Goal: Task Accomplishment & Management: Complete application form

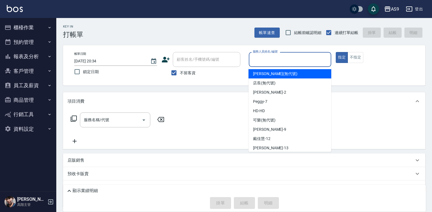
drag, startPoint x: 265, startPoint y: 61, endPoint x: 260, endPoint y: 151, distance: 89.6
click at [264, 61] on input "服務人員姓名/編號" at bounding box center [290, 60] width 78 height 10
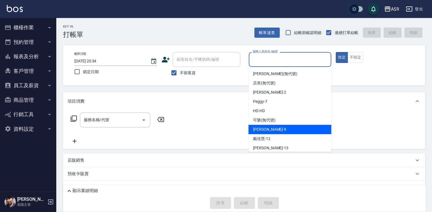
click at [264, 127] on span "[PERSON_NAME] -9" at bounding box center [269, 130] width 33 height 6
type input "[PERSON_NAME]-9"
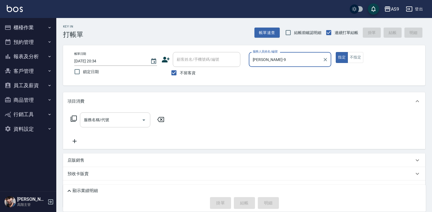
click at [108, 120] on input "服務名稱/代號" at bounding box center [110, 120] width 57 height 10
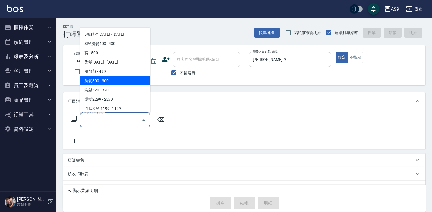
click at [114, 80] on span "洗髮300 - 300" at bounding box center [115, 80] width 70 height 9
type input "洗髮300(洗 髮300)"
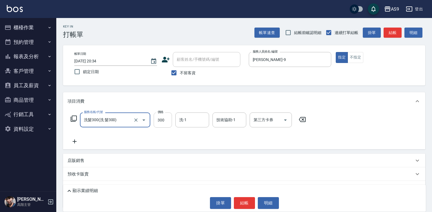
click at [160, 123] on input "300" at bounding box center [163, 120] width 18 height 15
click at [169, 119] on input "29000" at bounding box center [163, 120] width 18 height 15
type input "290"
click at [192, 122] on input "洗-1" at bounding box center [192, 120] width 29 height 10
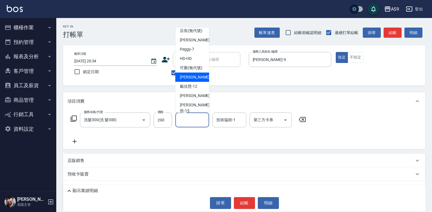
scroll to position [28, 0]
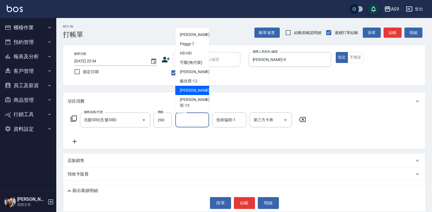
click at [200, 95] on div "[PERSON_NAME] -13" at bounding box center [192, 90] width 34 height 9
type input "[PERSON_NAME]-13"
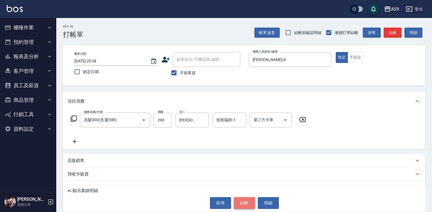
click at [247, 207] on button "結帳" at bounding box center [244, 203] width 21 height 12
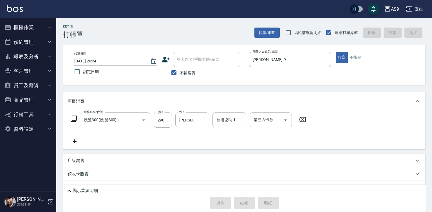
type input "[DATE] 20:35"
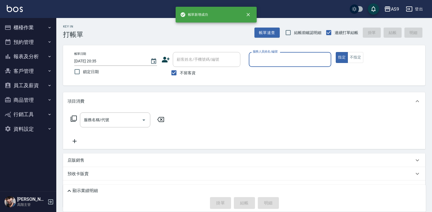
click at [266, 59] on input "服務人員姓名/編號" at bounding box center [290, 60] width 78 height 10
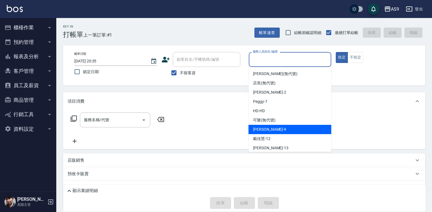
drag, startPoint x: 269, startPoint y: 129, endPoint x: 167, endPoint y: 118, distance: 103.0
click at [269, 128] on div "[PERSON_NAME] -9" at bounding box center [289, 129] width 83 height 9
type input "[PERSON_NAME]-9"
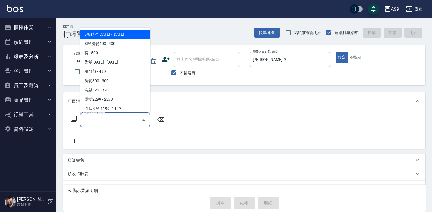
click at [117, 119] on input "服務名稱/代號" at bounding box center [110, 120] width 57 height 10
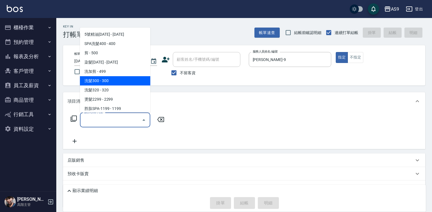
click at [109, 81] on span "洗髮300 - 300" at bounding box center [115, 80] width 70 height 9
type input "洗髮300(洗 髮300)"
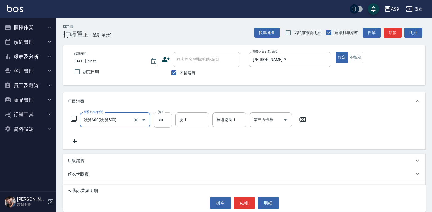
click at [162, 120] on input "300" at bounding box center [163, 120] width 18 height 15
type input "290"
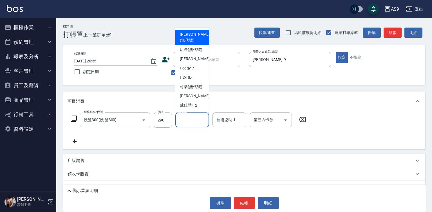
click at [187, 122] on input "洗-1" at bounding box center [192, 120] width 29 height 10
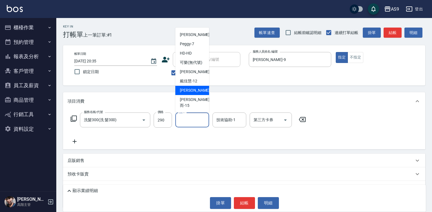
drag, startPoint x: 200, startPoint y: 103, endPoint x: 225, endPoint y: 150, distance: 52.6
click at [200, 95] on div "[PERSON_NAME] -13" at bounding box center [192, 90] width 34 height 9
type input "[PERSON_NAME]-13"
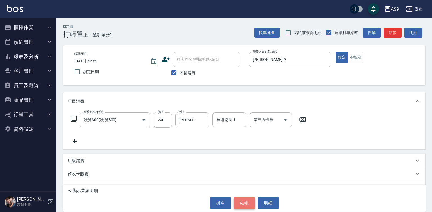
click at [240, 199] on button "結帳" at bounding box center [244, 203] width 21 height 12
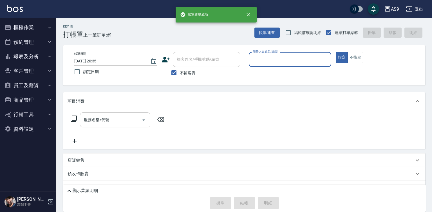
drag, startPoint x: 277, startPoint y: 56, endPoint x: 276, endPoint y: 92, distance: 35.8
click at [277, 61] on div "服務人員姓名/編號 服務人員姓名/編號" at bounding box center [290, 59] width 83 height 15
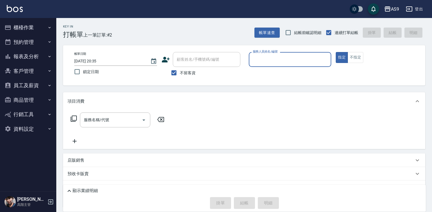
click at [266, 59] on input "服務人員姓名/編號" at bounding box center [290, 60] width 78 height 10
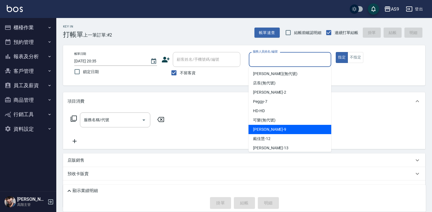
click at [271, 130] on div "[PERSON_NAME] -9" at bounding box center [289, 129] width 83 height 9
type input "[PERSON_NAME]-9"
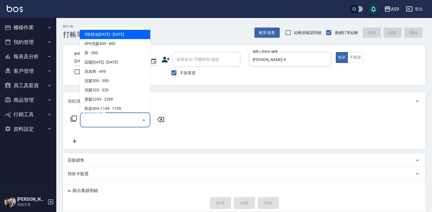
click at [126, 121] on input "服務名稱/代號" at bounding box center [110, 120] width 57 height 10
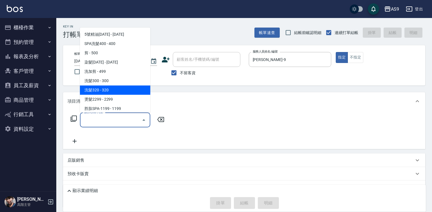
click at [113, 88] on span "洗髮320 - 320" at bounding box center [115, 90] width 70 height 9
type input "洗髮320(洗髮320)"
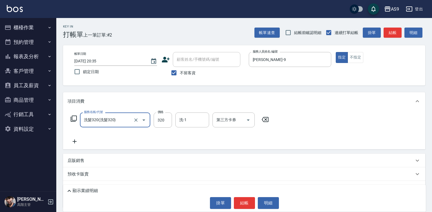
click at [159, 113] on label "價格" at bounding box center [161, 112] width 6 height 4
click at [159, 113] on input "320" at bounding box center [163, 120] width 18 height 15
drag, startPoint x: 159, startPoint y: 113, endPoint x: 163, endPoint y: 121, distance: 8.6
click at [163, 121] on div "價格 320 價格" at bounding box center [163, 120] width 18 height 15
click at [163, 119] on input "320" at bounding box center [163, 120] width 18 height 15
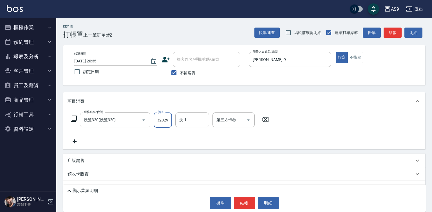
scroll to position [0, 3]
click at [167, 120] on input "320290" at bounding box center [163, 120] width 18 height 15
type input "290"
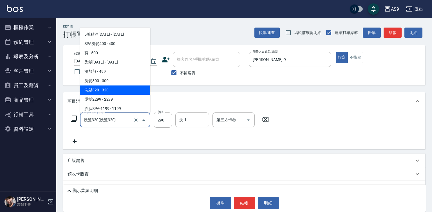
click at [129, 120] on input "洗髮320(洗髮320)" at bounding box center [107, 120] width 50 height 10
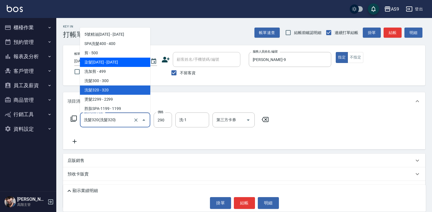
click at [112, 64] on span "染髮[DATE] - [DATE]" at bounding box center [115, 62] width 70 height 9
type input "染髮1500(染髮1500)"
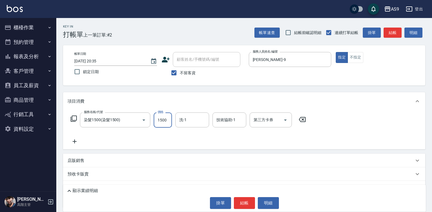
click at [163, 118] on input "1500" at bounding box center [163, 120] width 18 height 15
type input "1290"
click at [190, 125] on input "洗-1" at bounding box center [192, 120] width 29 height 10
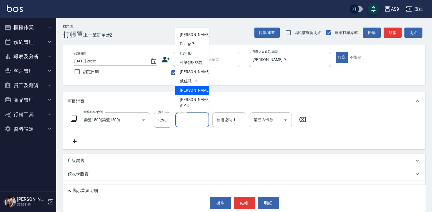
scroll to position [36, 0]
drag, startPoint x: 198, startPoint y: 98, endPoint x: 200, endPoint y: 103, distance: 5.4
click at [198, 95] on div "[PERSON_NAME] -13" at bounding box center [192, 90] width 34 height 9
type input "[PERSON_NAME]-13"
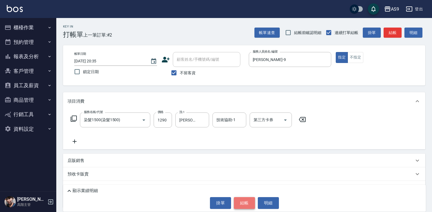
click at [246, 202] on button "結帳" at bounding box center [244, 203] width 21 height 12
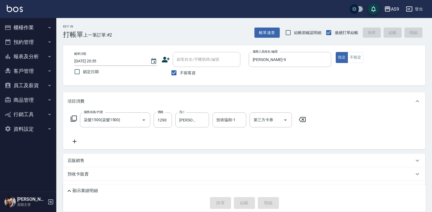
type input "[DATE] 20:36"
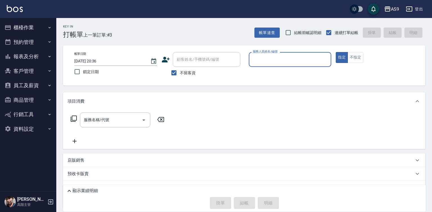
click at [265, 64] on input "服務人員姓名/編號" at bounding box center [290, 60] width 78 height 10
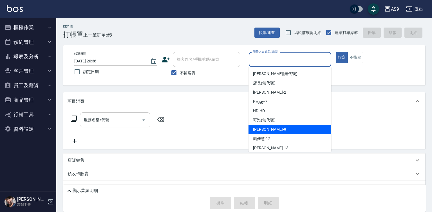
click at [265, 130] on span "[PERSON_NAME] -9" at bounding box center [269, 130] width 33 height 6
type input "[PERSON_NAME]-9"
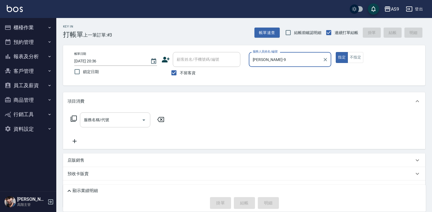
click at [114, 120] on input "服務名稱/代號" at bounding box center [110, 120] width 57 height 10
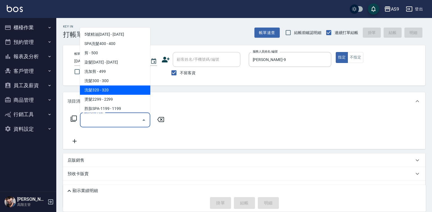
click at [104, 90] on span "洗髮320 - 320" at bounding box center [115, 90] width 70 height 9
type input "洗髮320(洗髮320)"
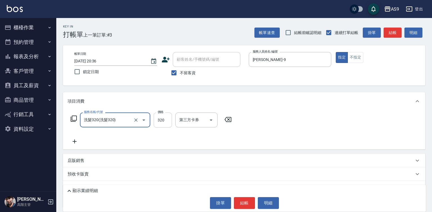
click at [162, 117] on input "320" at bounding box center [163, 120] width 18 height 15
type input "270"
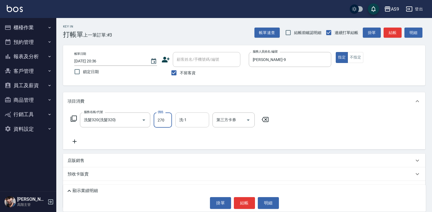
click at [195, 119] on input "洗-1" at bounding box center [192, 120] width 29 height 10
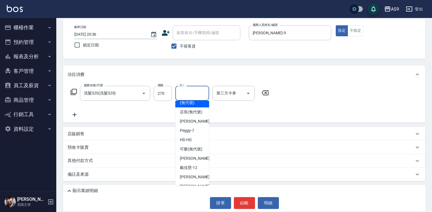
scroll to position [28, 0]
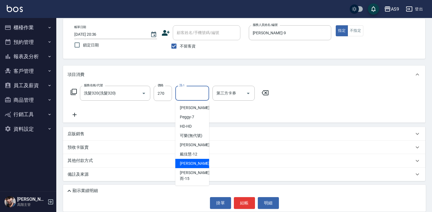
click at [196, 167] on span "[PERSON_NAME] -13" at bounding box center [197, 164] width 35 height 6
type input "[PERSON_NAME]-13"
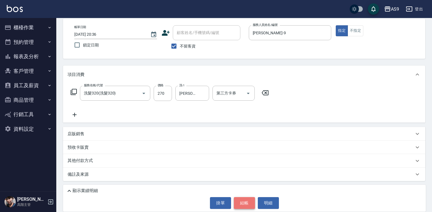
click at [245, 208] on button "結帳" at bounding box center [244, 203] width 21 height 12
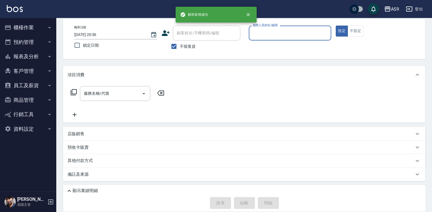
scroll to position [26, 0]
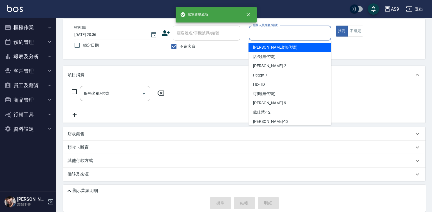
click at [278, 35] on input "服務人員姓名/編號" at bounding box center [290, 33] width 78 height 10
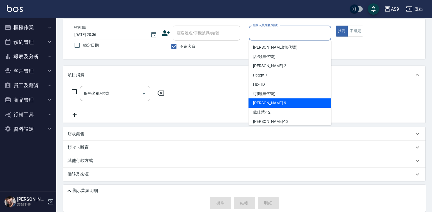
click at [271, 103] on div "[PERSON_NAME] -9" at bounding box center [289, 102] width 83 height 9
type input "[PERSON_NAME]-9"
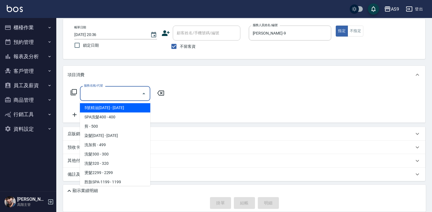
click at [117, 94] on input "服務名稱/代號" at bounding box center [110, 94] width 57 height 10
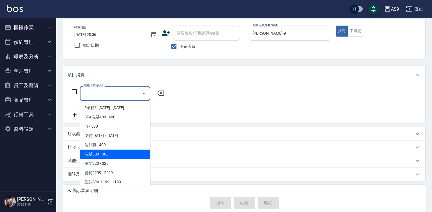
click at [115, 156] on span "洗髮300 - 300" at bounding box center [115, 154] width 70 height 9
type input "洗髮300(洗 髮300)"
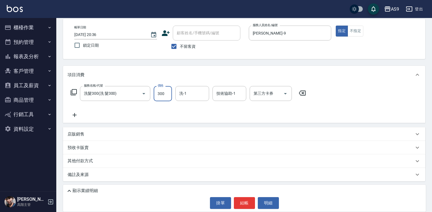
click at [168, 95] on input "300" at bounding box center [163, 93] width 18 height 15
type input "290"
click at [195, 95] on input "洗-1" at bounding box center [192, 94] width 29 height 10
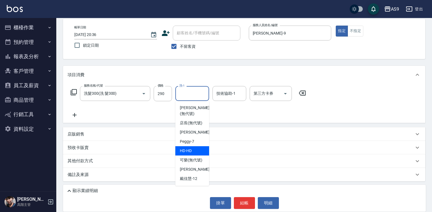
scroll to position [36, 0]
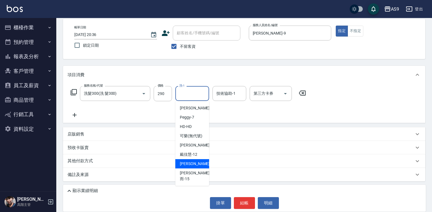
click at [198, 169] on div "[PERSON_NAME] -13" at bounding box center [192, 163] width 34 height 9
type input "[PERSON_NAME]-13"
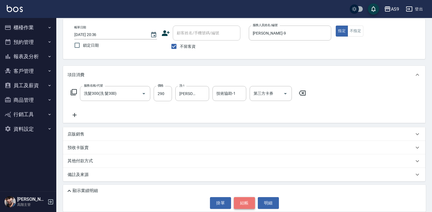
click at [244, 203] on button "結帳" at bounding box center [244, 203] width 21 height 12
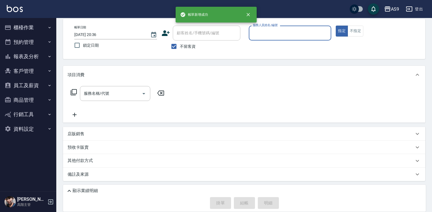
click at [263, 36] on input "服務人員姓名/編號" at bounding box center [290, 33] width 78 height 10
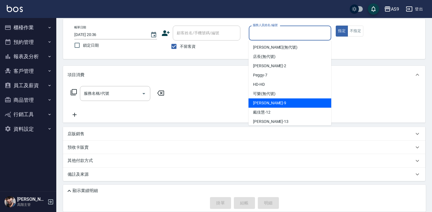
click at [269, 104] on div "[PERSON_NAME] -9" at bounding box center [289, 102] width 83 height 9
type input "[PERSON_NAME]-9"
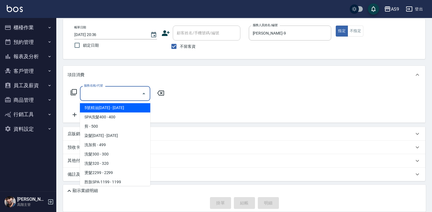
click at [103, 92] on input "服務名稱/代號" at bounding box center [110, 94] width 57 height 10
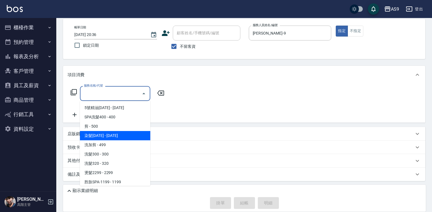
click at [120, 137] on span "染髮[DATE] - [DATE]" at bounding box center [115, 135] width 70 height 9
type input "染髮1500(染髮1500)"
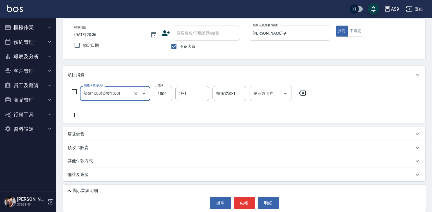
click at [167, 95] on input "1500" at bounding box center [163, 93] width 18 height 15
type input "2000"
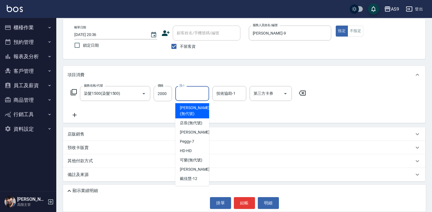
click at [191, 95] on input "洗-1" at bounding box center [192, 94] width 29 height 10
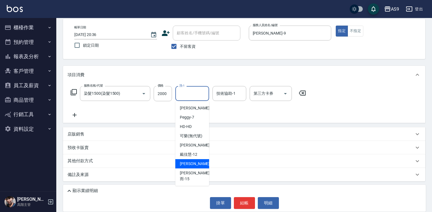
click at [195, 167] on span "[PERSON_NAME] -13" at bounding box center [197, 164] width 35 height 6
type input "[PERSON_NAME]-13"
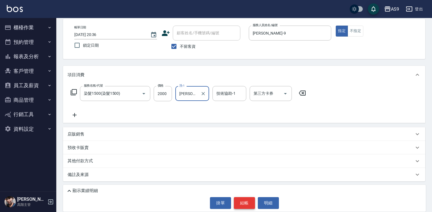
click at [237, 205] on button "結帳" at bounding box center [244, 203] width 21 height 12
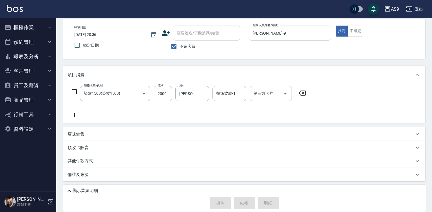
type input "[DATE] 20:37"
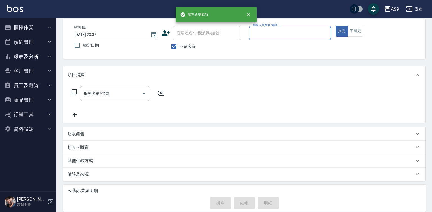
click at [263, 34] on input "服務人員姓名/編號" at bounding box center [290, 33] width 78 height 10
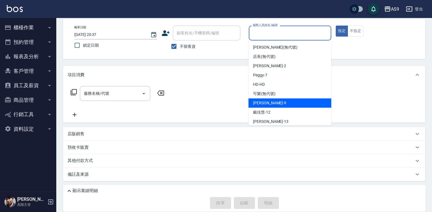
click at [264, 104] on span "[PERSON_NAME] -9" at bounding box center [269, 103] width 33 height 6
type input "[PERSON_NAME]-9"
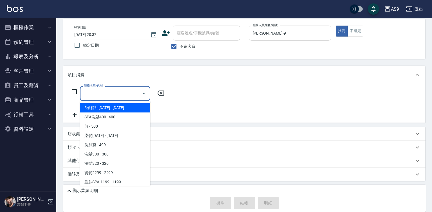
click at [107, 91] on input "服務名稱/代號" at bounding box center [110, 94] width 57 height 10
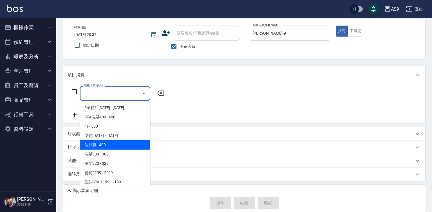
click at [115, 143] on span "洗加剪 - 499" at bounding box center [115, 144] width 70 height 9
type input "洗加剪(洗加剪)"
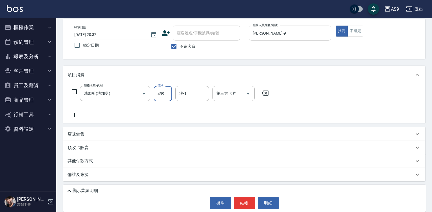
click at [156, 93] on input "499" at bounding box center [163, 93] width 18 height 15
type input "600"
click at [245, 199] on button "結帳" at bounding box center [244, 203] width 21 height 12
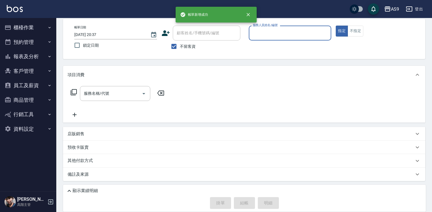
click at [264, 32] on input "服務人員姓名/編號" at bounding box center [290, 33] width 78 height 10
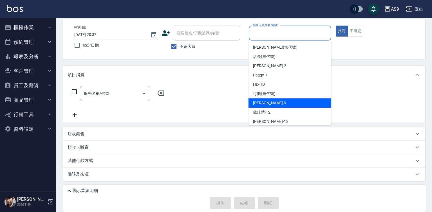
click at [270, 102] on div "[PERSON_NAME] -9" at bounding box center [289, 102] width 83 height 9
type input "[PERSON_NAME]-9"
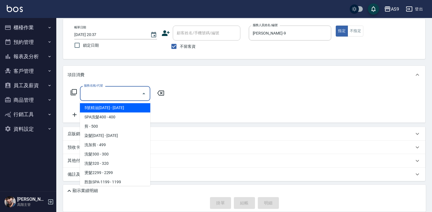
click at [112, 94] on input "服務名稱/代號" at bounding box center [110, 94] width 57 height 10
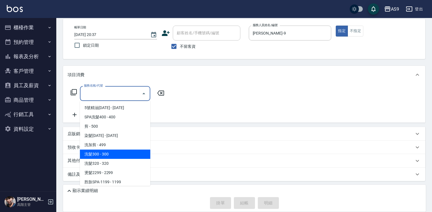
click at [113, 154] on span "洗髮300 - 300" at bounding box center [115, 154] width 70 height 9
type input "洗髮300(洗 髮300)"
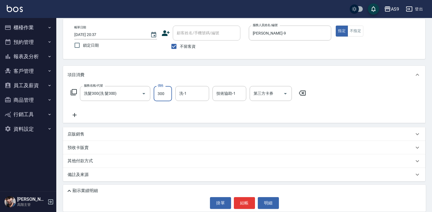
click at [165, 94] on input "300" at bounding box center [163, 93] width 18 height 15
type input "290"
click at [183, 95] on input "洗-1" at bounding box center [192, 94] width 29 height 10
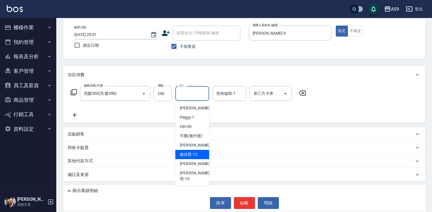
drag, startPoint x: 196, startPoint y: 162, endPoint x: 197, endPoint y: 169, distance: 7.9
click at [197, 158] on span "[PERSON_NAME]-12" at bounding box center [188, 155] width 17 height 6
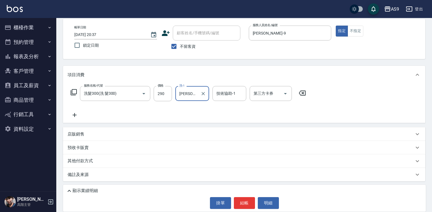
drag, startPoint x: 187, startPoint y: 88, endPoint x: 191, endPoint y: 100, distance: 12.9
click at [189, 93] on div "[PERSON_NAME]-12 洗-1" at bounding box center [192, 93] width 34 height 15
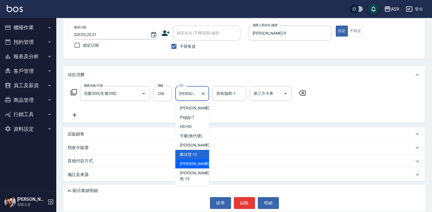
click at [198, 169] on div "[PERSON_NAME] -13" at bounding box center [192, 163] width 34 height 9
type input "[PERSON_NAME]-13"
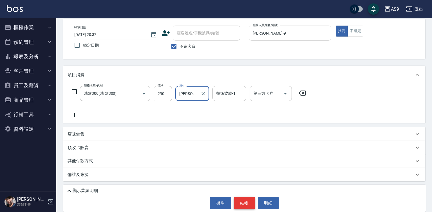
click at [243, 200] on button "結帳" at bounding box center [244, 203] width 21 height 12
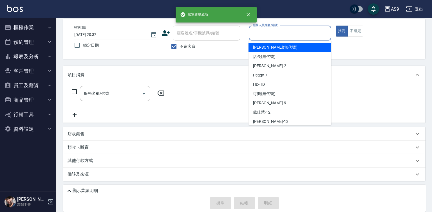
drag, startPoint x: 272, startPoint y: 36, endPoint x: 275, endPoint y: 74, distance: 38.1
click at [272, 36] on input "服務人員姓名/編號" at bounding box center [290, 33] width 78 height 10
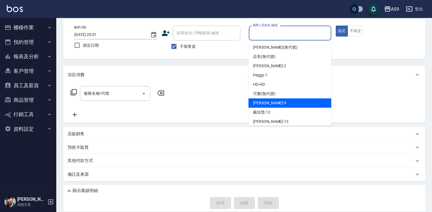
click at [276, 105] on div "[PERSON_NAME] -9" at bounding box center [289, 102] width 83 height 9
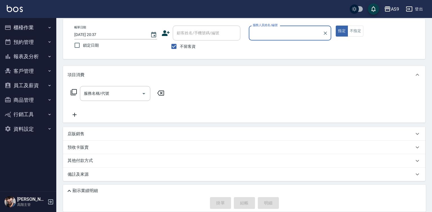
type input "[PERSON_NAME]-9"
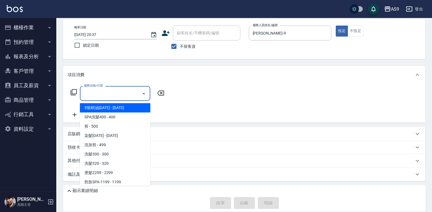
click at [102, 96] on input "服務名稱/代號" at bounding box center [110, 94] width 57 height 10
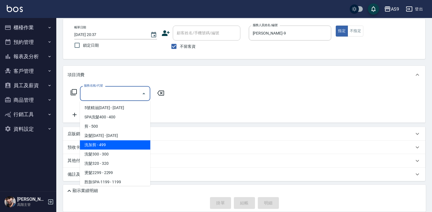
click at [104, 144] on span "洗加剪 - 499" at bounding box center [115, 144] width 70 height 9
type input "洗加剪(洗加剪)"
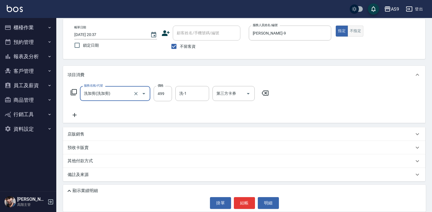
click at [355, 29] on button "不指定" at bounding box center [356, 31] width 16 height 11
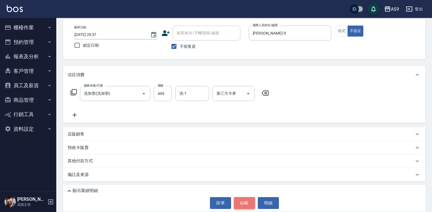
click at [248, 204] on button "結帳" at bounding box center [244, 203] width 21 height 12
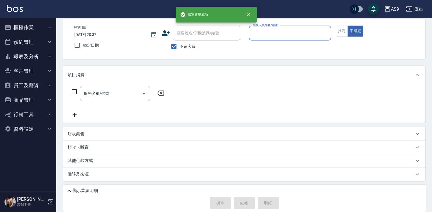
click at [263, 33] on input "服務人員姓名/編號" at bounding box center [290, 33] width 78 height 10
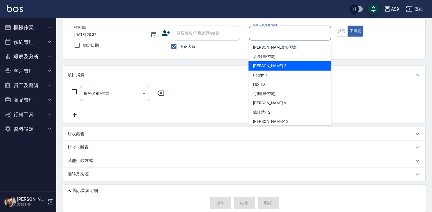
click at [267, 66] on span "[PERSON_NAME]蘭 -2" at bounding box center [269, 66] width 33 height 6
type input "[PERSON_NAME]蘭-2"
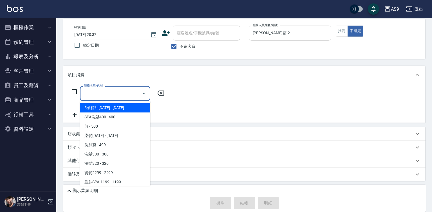
click at [101, 93] on input "服務名稱/代號" at bounding box center [110, 94] width 57 height 10
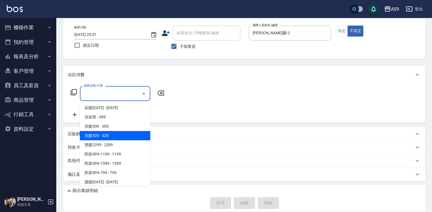
scroll to position [28, 0]
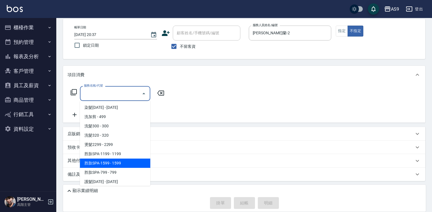
click at [120, 164] on span "胜肽SPA-1599 - 1599" at bounding box center [115, 163] width 70 height 9
type input "胜肽SPA-1599(胜肽SPA-1599)"
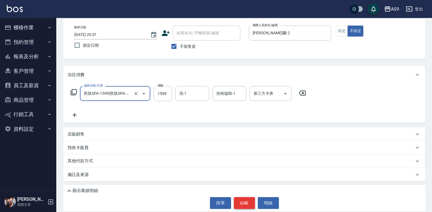
click at [243, 201] on button "結帳" at bounding box center [244, 203] width 21 height 12
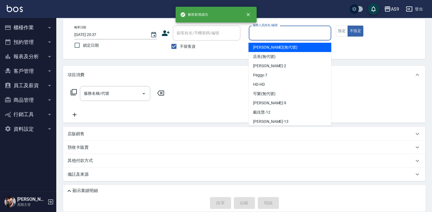
click at [259, 31] on input "服務人員姓名/編號" at bounding box center [290, 33] width 78 height 10
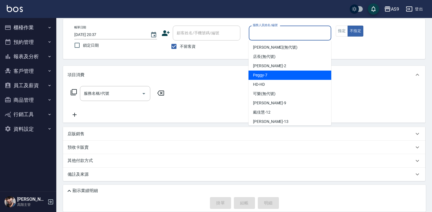
drag, startPoint x: 270, startPoint y: 68, endPoint x: 254, endPoint y: 72, distance: 16.9
click at [270, 68] on span "[PERSON_NAME]蘭 -2" at bounding box center [269, 66] width 33 height 6
type input "[PERSON_NAME]蘭-2"
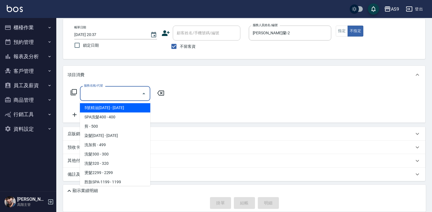
click at [123, 95] on input "服務名稱/代號" at bounding box center [110, 94] width 57 height 10
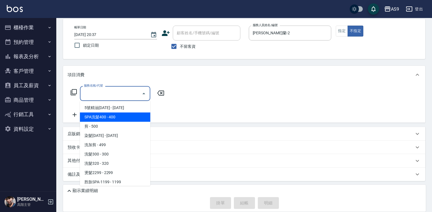
click at [105, 120] on span "SPA洗髮400 - 400" at bounding box center [115, 117] width 70 height 9
type input "SPA洗髮400(SPA洗髮400)"
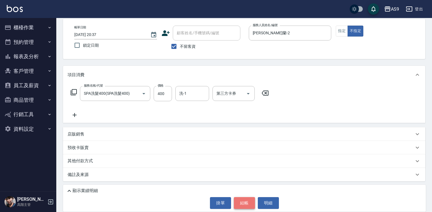
click at [243, 204] on button "結帳" at bounding box center [244, 203] width 21 height 12
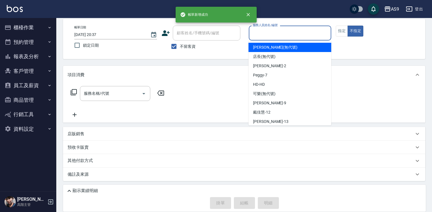
click at [266, 38] on input "服務人員姓名/編號" at bounding box center [290, 33] width 78 height 10
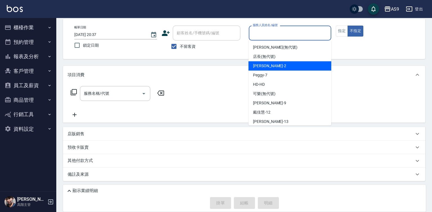
click at [269, 69] on div "[PERSON_NAME]蘭 -2" at bounding box center [289, 65] width 83 height 9
type input "[PERSON_NAME]蘭-2"
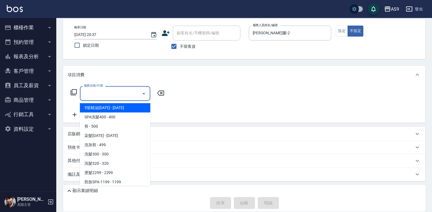
click at [107, 95] on input "服務名稱/代號" at bounding box center [110, 94] width 57 height 10
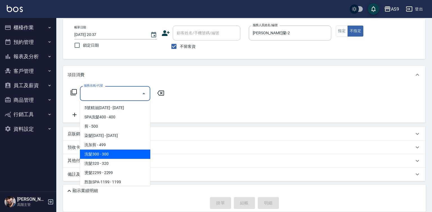
click at [113, 154] on span "洗髮300 - 300" at bounding box center [115, 154] width 70 height 9
type input "洗髮300(洗 髮300)"
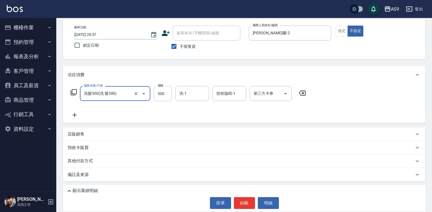
click at [340, 28] on button "指定" at bounding box center [342, 31] width 12 height 11
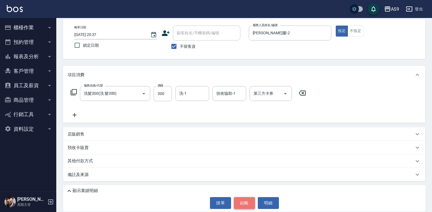
click at [242, 202] on button "結帳" at bounding box center [244, 203] width 21 height 12
type input "[DATE] 20:38"
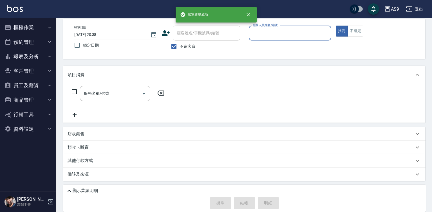
click at [278, 35] on input "服務人員姓名/編號" at bounding box center [290, 33] width 78 height 10
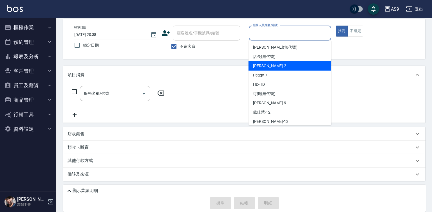
click at [274, 65] on span "[PERSON_NAME]蘭 -2" at bounding box center [269, 66] width 33 height 6
type input "[PERSON_NAME]蘭-2"
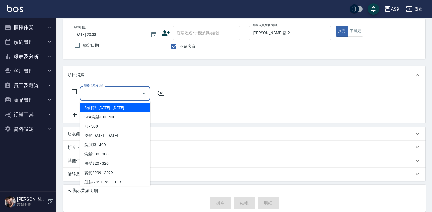
click at [121, 93] on input "服務名稱/代號" at bounding box center [110, 94] width 57 height 10
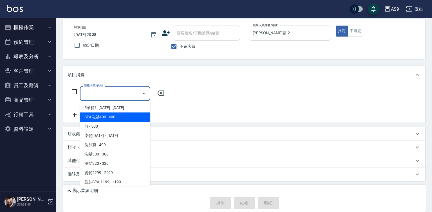
click at [115, 115] on span "SPA洗髮400 - 400" at bounding box center [115, 117] width 70 height 9
type input "SPA洗髮400(SPA洗髮400)"
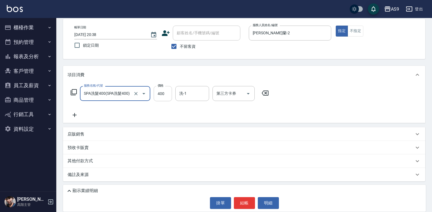
click at [167, 94] on input "400" at bounding box center [163, 93] width 18 height 15
type input "318"
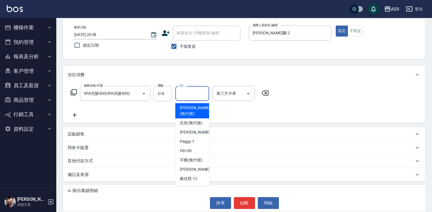
click at [190, 98] on input "洗-1" at bounding box center [192, 94] width 29 height 10
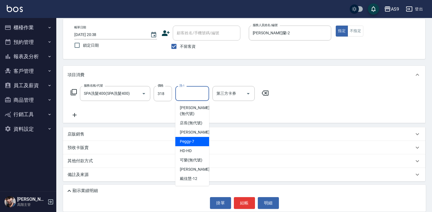
click at [193, 145] on span "Peggy -7" at bounding box center [187, 142] width 14 height 6
type input "Peggy-7"
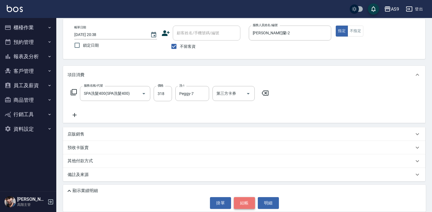
click at [249, 203] on button "結帳" at bounding box center [244, 203] width 21 height 12
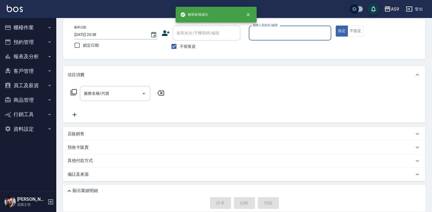
click at [277, 40] on div "服務人員姓名/編號" at bounding box center [290, 33] width 83 height 15
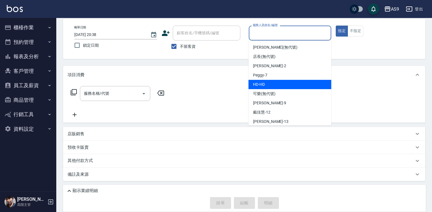
click at [270, 78] on div "Peggy -7" at bounding box center [289, 75] width 83 height 9
type input "Peggy-7"
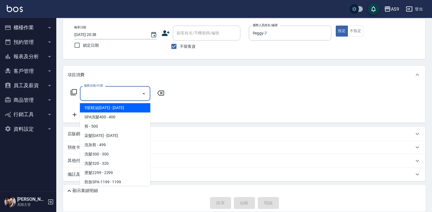
click at [126, 91] on input "服務名稱/代號" at bounding box center [110, 94] width 57 height 10
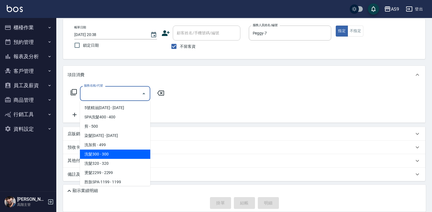
click at [109, 155] on span "洗髮300 - 300" at bounding box center [115, 154] width 70 height 9
type input "洗髮300(洗 髮300)"
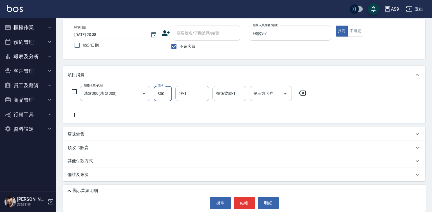
click at [164, 94] on input "300" at bounding box center [163, 93] width 18 height 15
type input "290"
click at [189, 95] on input "洗-1" at bounding box center [192, 94] width 29 height 10
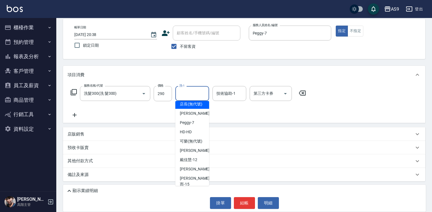
scroll to position [36, 0]
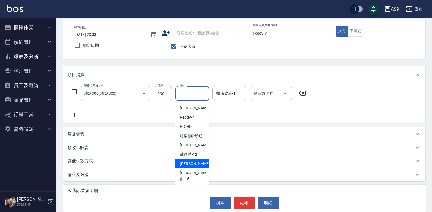
click at [191, 167] on span "[PERSON_NAME] -13" at bounding box center [197, 164] width 35 height 6
type input "[PERSON_NAME]-13"
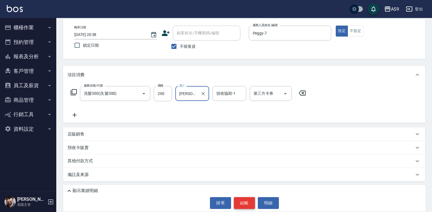
click at [245, 205] on button "結帳" at bounding box center [244, 203] width 21 height 12
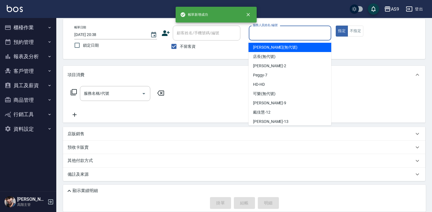
drag, startPoint x: 264, startPoint y: 31, endPoint x: 265, endPoint y: 90, distance: 58.8
click at [264, 32] on input "服務人員姓名/編號" at bounding box center [290, 33] width 78 height 10
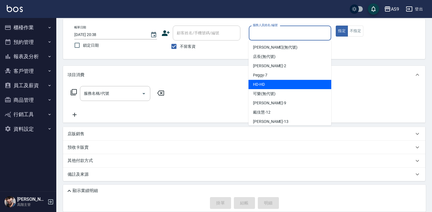
click at [266, 77] on span "Peggy -7" at bounding box center [260, 75] width 14 height 6
type input "Peggy-7"
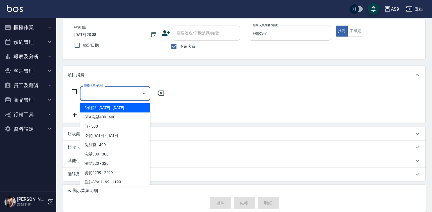
click at [119, 93] on input "服務名稱/代號" at bounding box center [110, 94] width 57 height 10
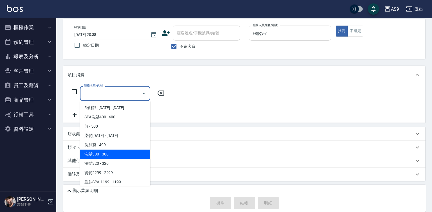
click at [107, 153] on span "洗髮300 - 300" at bounding box center [115, 154] width 70 height 9
type input "洗髮300(洗 髮300)"
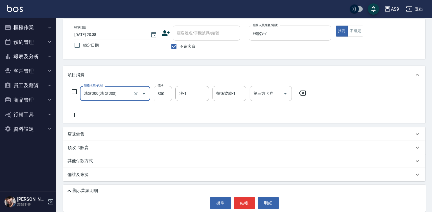
click at [156, 94] on input "300" at bounding box center [163, 93] width 18 height 15
click at [159, 95] on input "227300" at bounding box center [163, 93] width 18 height 15
type input "227"
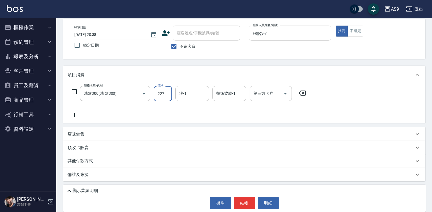
click at [191, 89] on input "洗-1" at bounding box center [192, 94] width 29 height 10
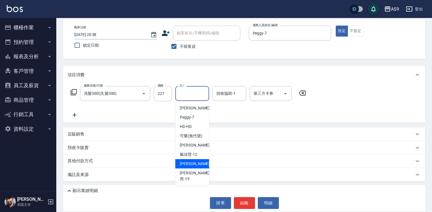
click at [196, 167] on span "[PERSON_NAME] -13" at bounding box center [197, 164] width 35 height 6
type input "[PERSON_NAME]-13"
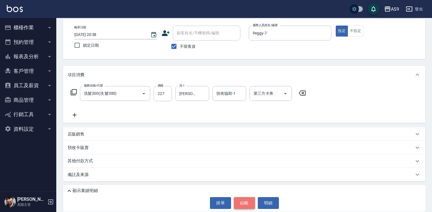
click at [237, 203] on button "結帳" at bounding box center [244, 203] width 21 height 12
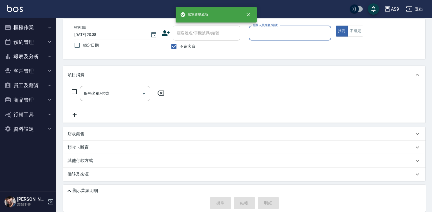
click at [272, 39] on div "服務人員姓名/編號" at bounding box center [290, 33] width 83 height 15
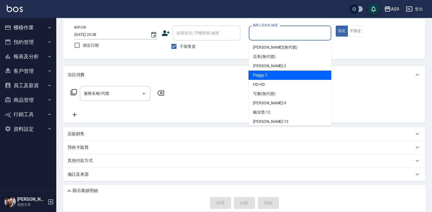
click at [266, 75] on span "Peggy -7" at bounding box center [260, 75] width 14 height 6
type input "Peggy-7"
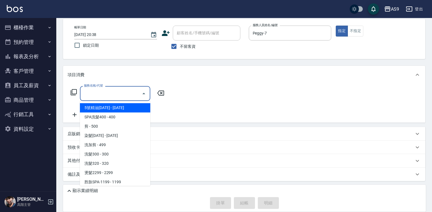
click at [118, 91] on input "服務名稱/代號" at bounding box center [110, 94] width 57 height 10
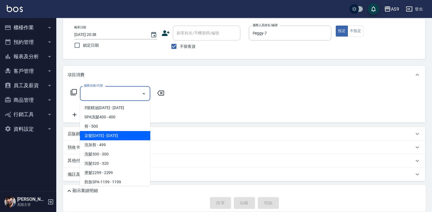
click at [113, 135] on span "染髮[DATE] - [DATE]" at bounding box center [115, 135] width 70 height 9
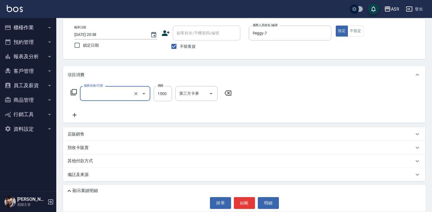
type input "染髮1500(染髮1500)"
click at [163, 96] on input "1500" at bounding box center [163, 93] width 18 height 15
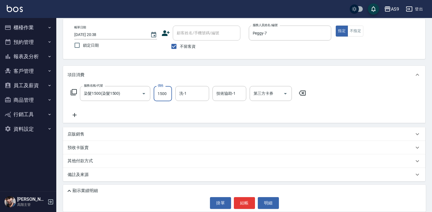
click at [163, 96] on input "1500" at bounding box center [163, 93] width 18 height 15
type input "2000"
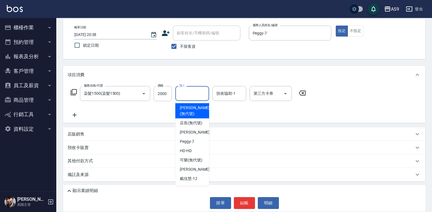
click at [193, 95] on input "洗-1" at bounding box center [192, 94] width 29 height 10
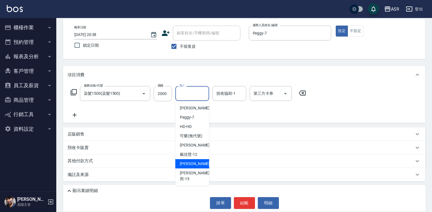
click at [196, 167] on span "[PERSON_NAME] -13" at bounding box center [197, 164] width 35 height 6
type input "[PERSON_NAME]-13"
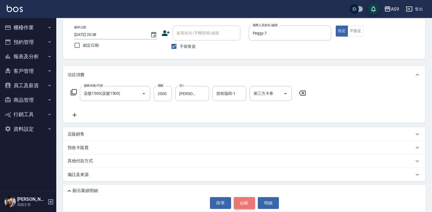
click at [244, 205] on button "結帳" at bounding box center [244, 203] width 21 height 12
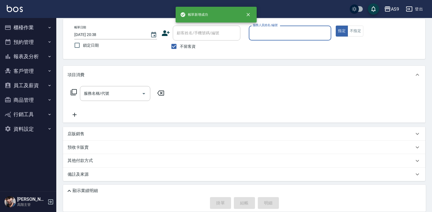
click at [272, 33] on input "服務人員姓名/編號" at bounding box center [290, 33] width 78 height 10
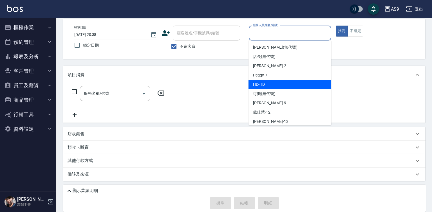
click at [265, 76] on span "Peggy -7" at bounding box center [260, 75] width 14 height 6
type input "Peggy-7"
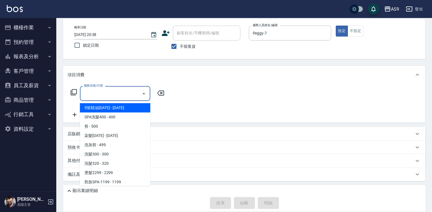
click at [120, 92] on input "服務名稱/代號" at bounding box center [110, 94] width 57 height 10
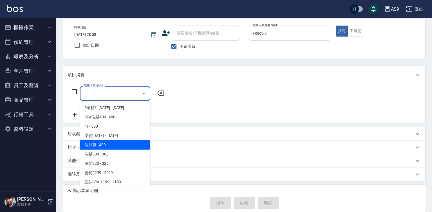
click at [112, 146] on span "洗加剪 - 499" at bounding box center [115, 144] width 70 height 9
type input "洗加剪(洗加剪)"
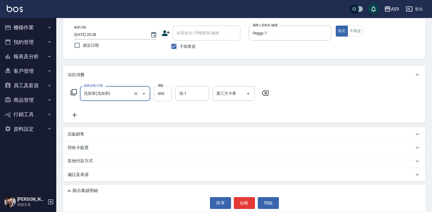
click at [158, 97] on input "499" at bounding box center [163, 93] width 18 height 15
type input "700"
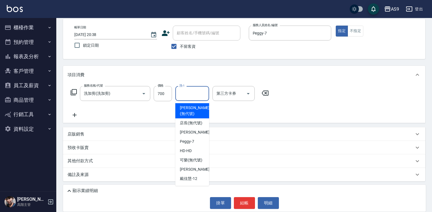
click at [186, 91] on div "洗-1 洗-1" at bounding box center [192, 93] width 34 height 15
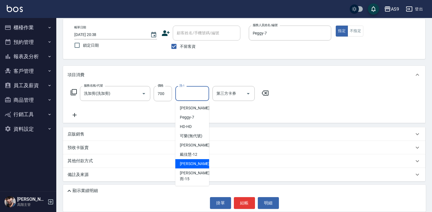
click at [195, 167] on span "[PERSON_NAME] -13" at bounding box center [197, 164] width 35 height 6
type input "[PERSON_NAME]-13"
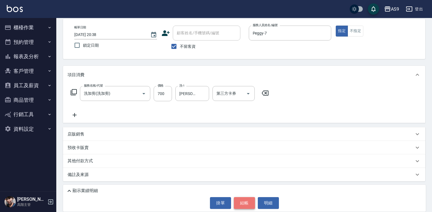
click at [243, 204] on button "結帳" at bounding box center [244, 203] width 21 height 12
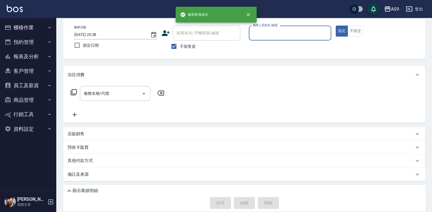
click at [261, 33] on input "服務人員姓名/編號" at bounding box center [290, 33] width 78 height 10
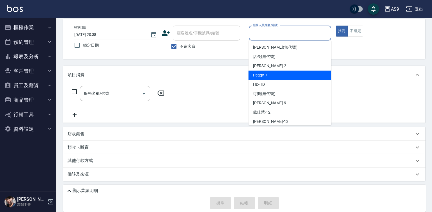
click at [268, 77] on div "Peggy -7" at bounding box center [289, 75] width 83 height 9
type input "Peggy-7"
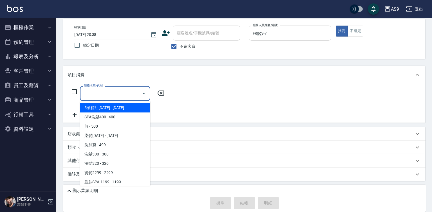
click at [115, 93] on input "服務名稱/代號" at bounding box center [110, 94] width 57 height 10
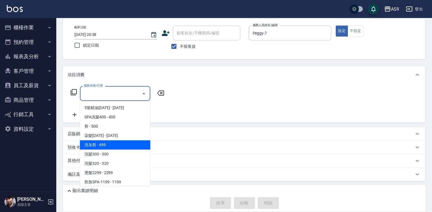
click at [106, 145] on span "洗加剪 - 499" at bounding box center [115, 144] width 70 height 9
type input "洗加剪(洗加剪)"
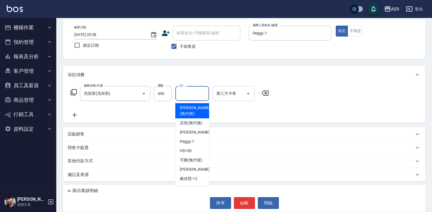
click at [187, 92] on input "洗-1" at bounding box center [192, 94] width 29 height 10
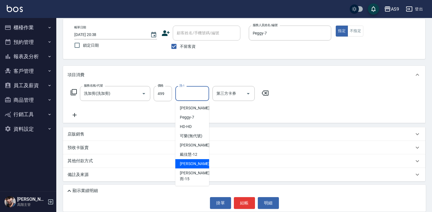
click at [199, 169] on div "[PERSON_NAME] -13" at bounding box center [192, 163] width 34 height 9
type input "[PERSON_NAME]-13"
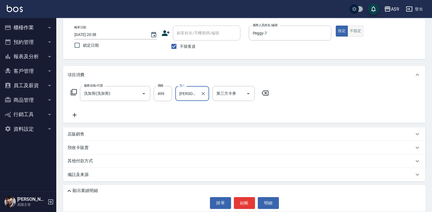
click at [359, 30] on button "不指定" at bounding box center [356, 31] width 16 height 11
click at [248, 204] on button "結帳" at bounding box center [244, 203] width 21 height 12
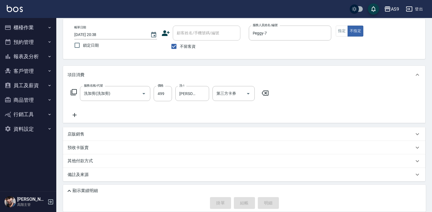
type input "[DATE] 20:39"
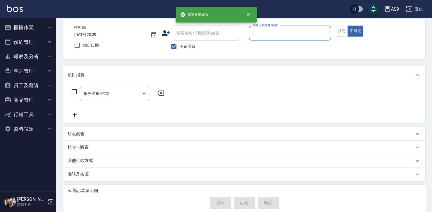
click at [264, 35] on input "服務人員姓名/編號" at bounding box center [290, 33] width 78 height 10
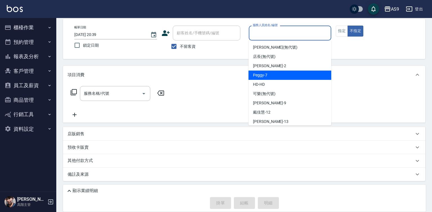
click at [272, 78] on div "Peggy -7" at bounding box center [289, 75] width 83 height 9
type input "Peggy-7"
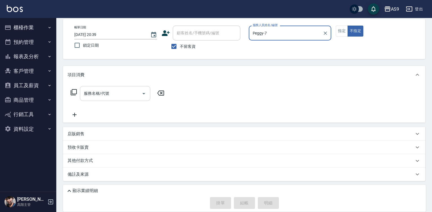
click at [124, 94] on input "服務名稱/代號" at bounding box center [110, 94] width 57 height 10
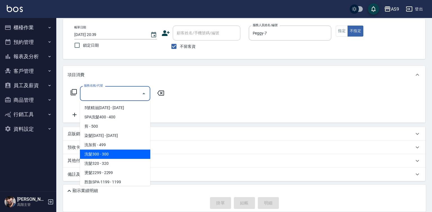
click at [106, 154] on span "洗髮300 - 300" at bounding box center [115, 154] width 70 height 9
type input "洗髮300(洗 髮300)"
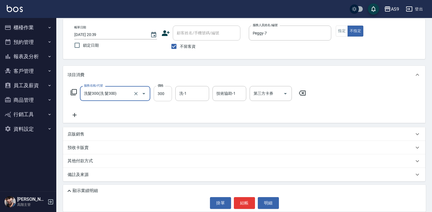
click at [164, 91] on input "300" at bounding box center [163, 93] width 18 height 15
type input "272"
click at [192, 96] on input "洗-1" at bounding box center [192, 94] width 29 height 10
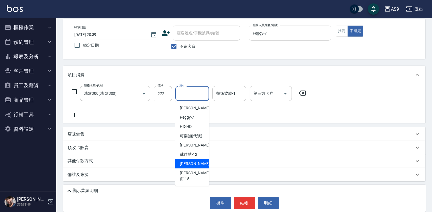
click at [191, 167] on span "[PERSON_NAME] -13" at bounding box center [197, 164] width 35 height 6
type input "[PERSON_NAME]-13"
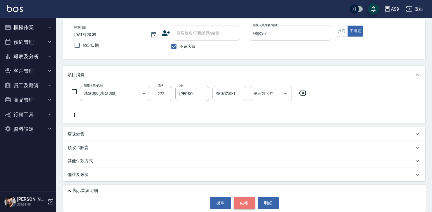
click at [243, 203] on button "結帳" at bounding box center [244, 203] width 21 height 12
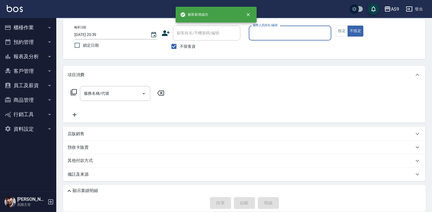
click at [39, 56] on button "報表及分析" at bounding box center [28, 56] width 52 height 15
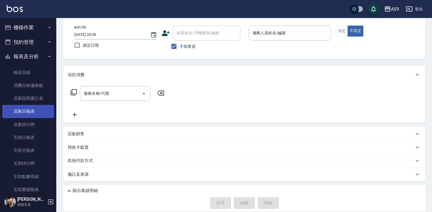
scroll to position [197, 0]
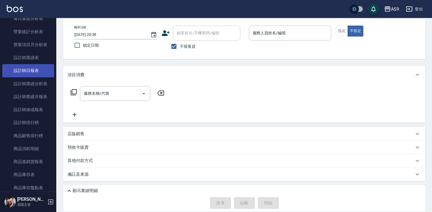
click at [35, 68] on link "設計師日報表" at bounding box center [28, 70] width 52 height 13
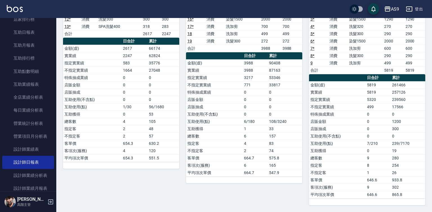
scroll to position [84, 0]
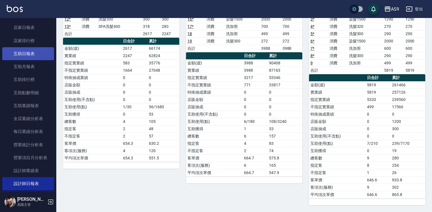
click at [32, 53] on link "互助日報表" at bounding box center [28, 53] width 52 height 13
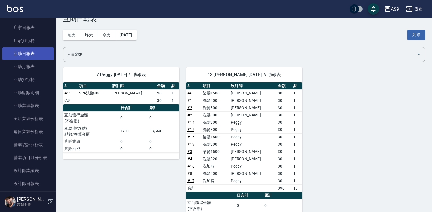
scroll to position [35, 0]
